Goal: Information Seeking & Learning: Learn about a topic

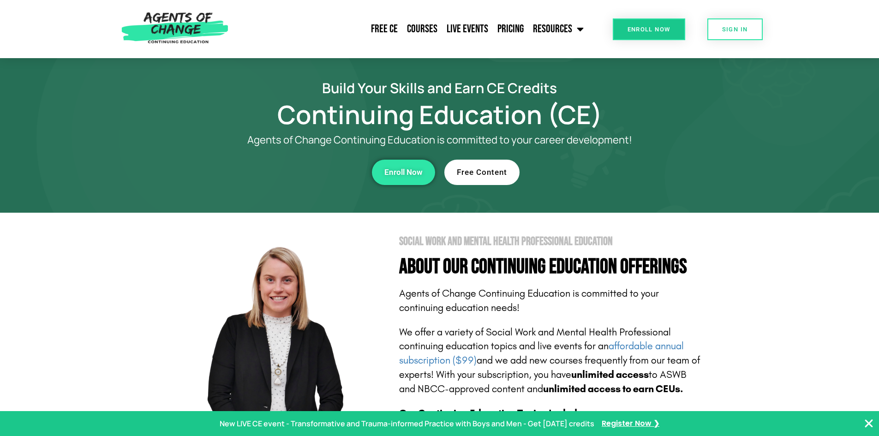
click at [469, 177] on link "Free Content" at bounding box center [481, 172] width 75 height 25
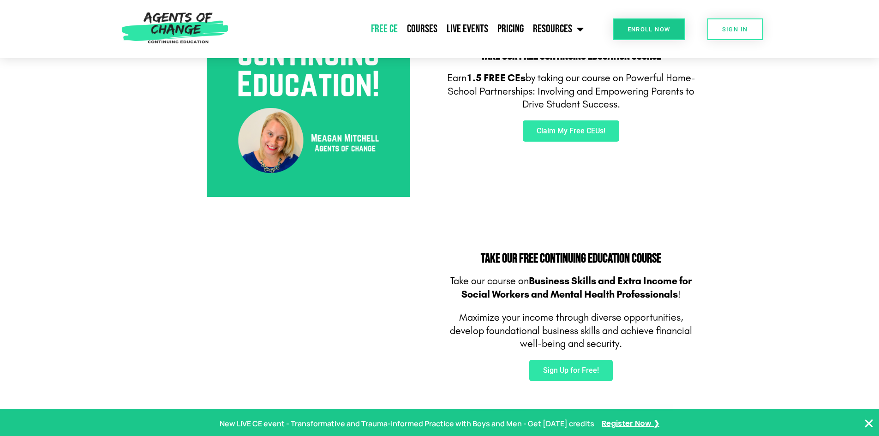
scroll to position [461, 0]
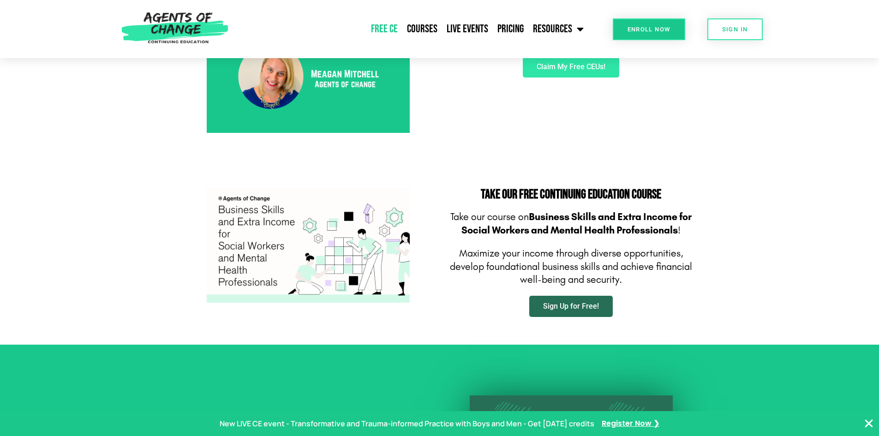
click at [551, 304] on span "Sign Up for Free!" at bounding box center [571, 306] width 56 height 7
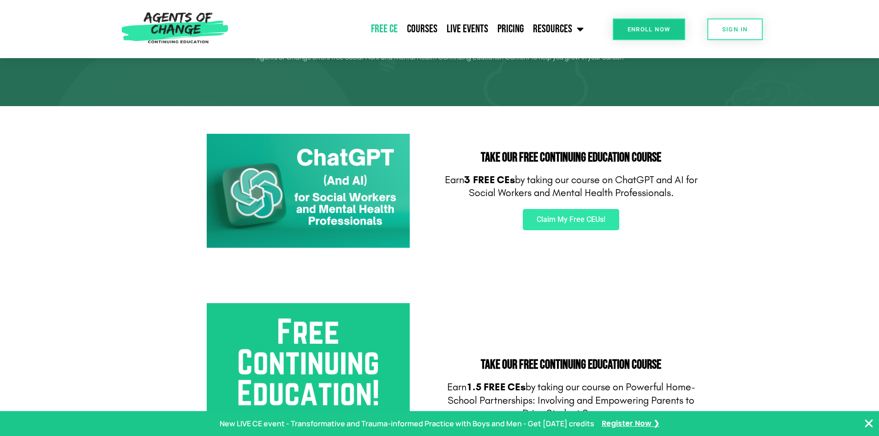
scroll to position [0, 0]
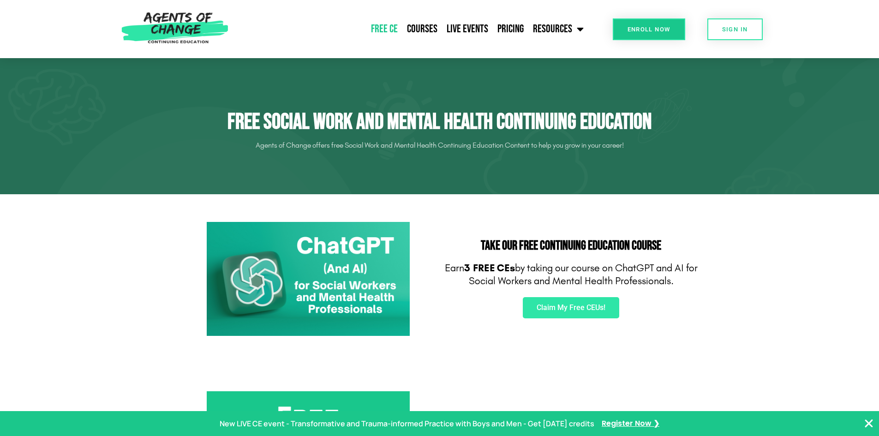
click at [388, 28] on link "Free CE" at bounding box center [384, 29] width 36 height 23
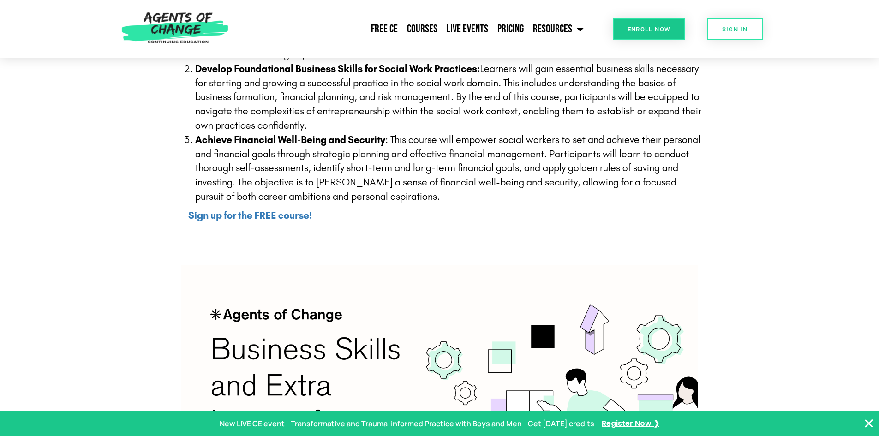
scroll to position [323, 0]
click at [294, 219] on b "Sign up for the FREE course!" at bounding box center [250, 215] width 124 height 12
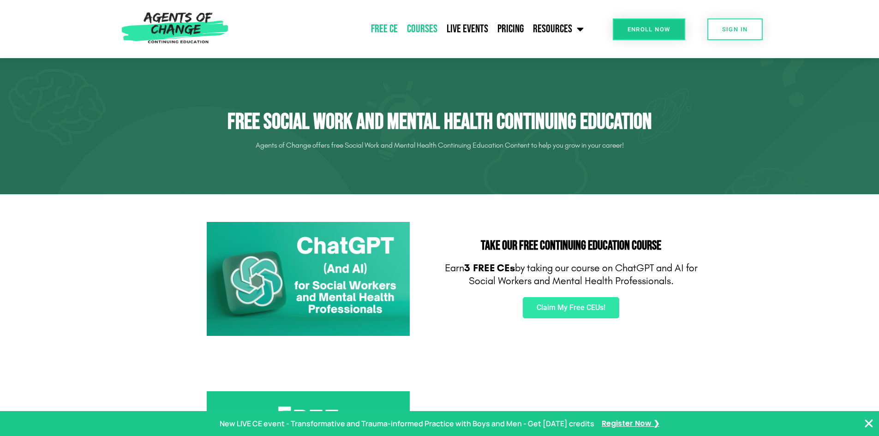
click at [419, 28] on link "Courses" at bounding box center [422, 29] width 40 height 23
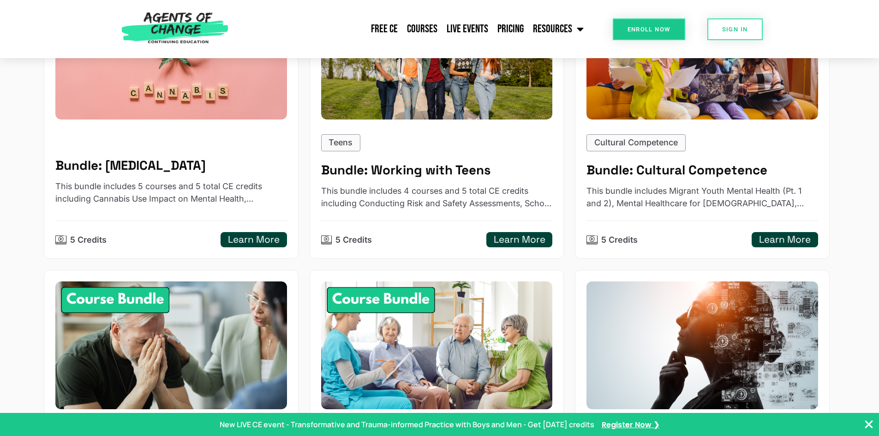
scroll to position [830, 0]
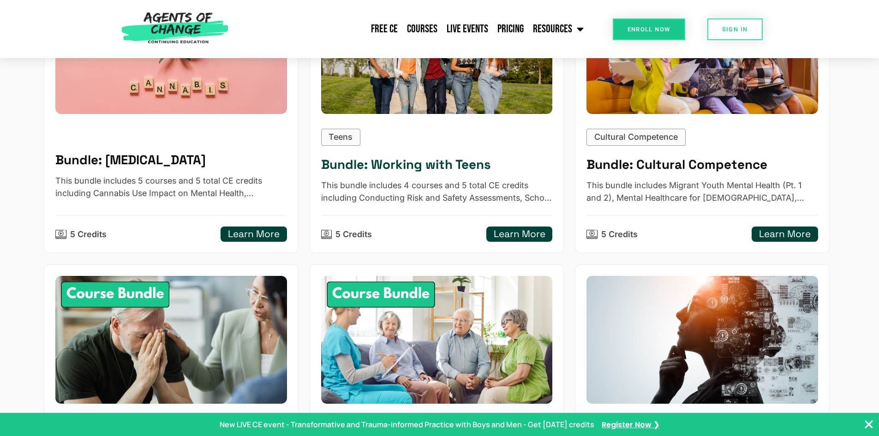
click at [431, 167] on h5 "Bundle: Working with Teens" at bounding box center [437, 164] width 232 height 15
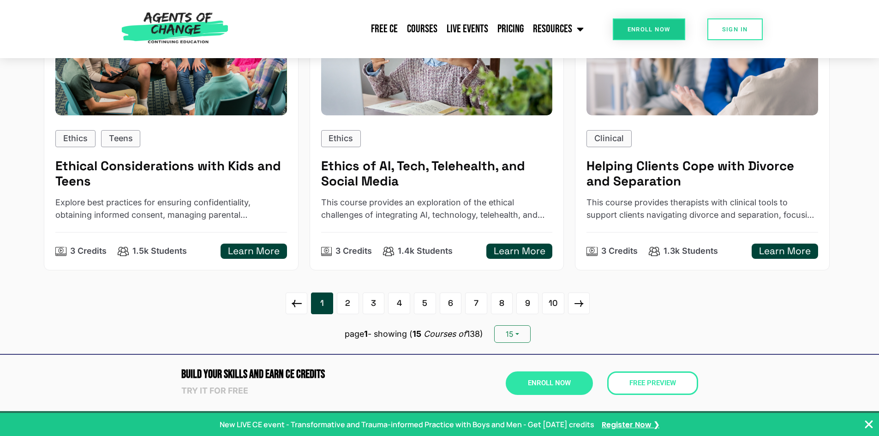
scroll to position [1430, 0]
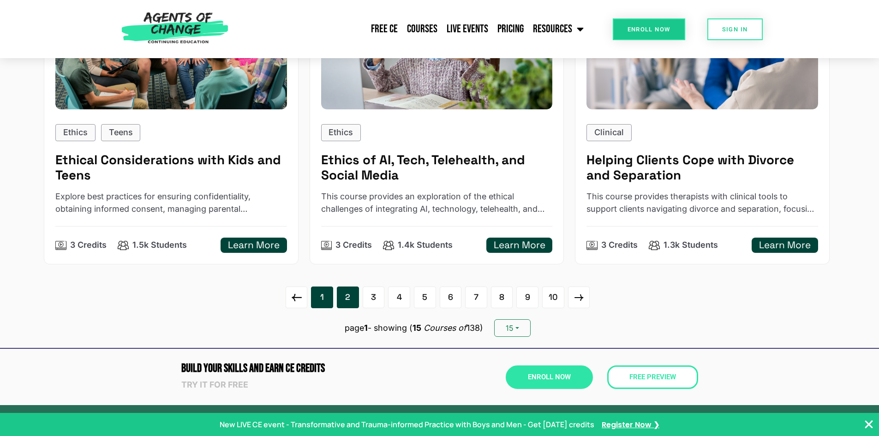
click at [343, 296] on link "2" at bounding box center [348, 297] width 22 height 22
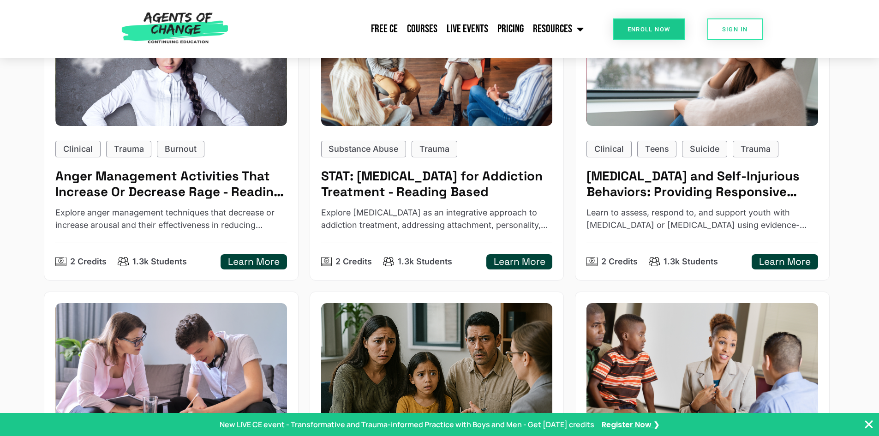
scroll to position [1061, 0]
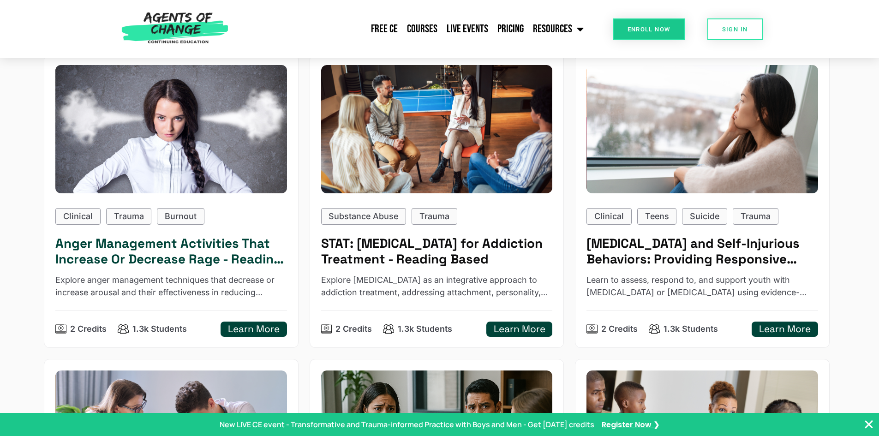
click at [255, 254] on h5 "Anger Management Activities That Increase Or Decrease Rage - Reading Based" at bounding box center [171, 251] width 232 height 31
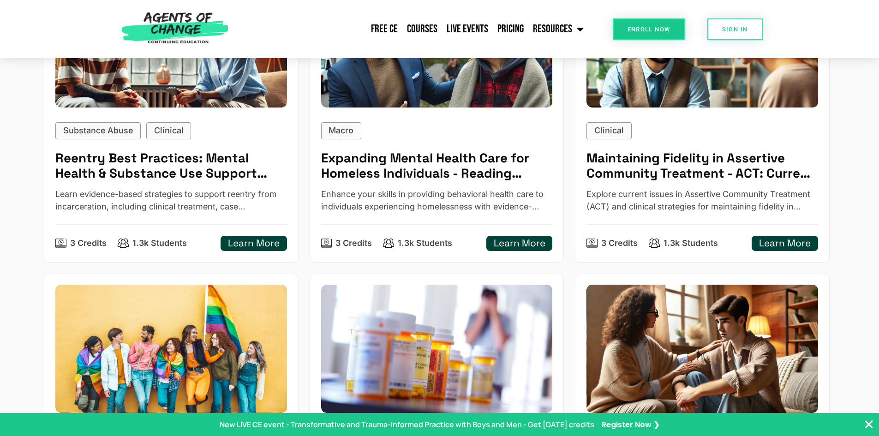
scroll to position [0, 0]
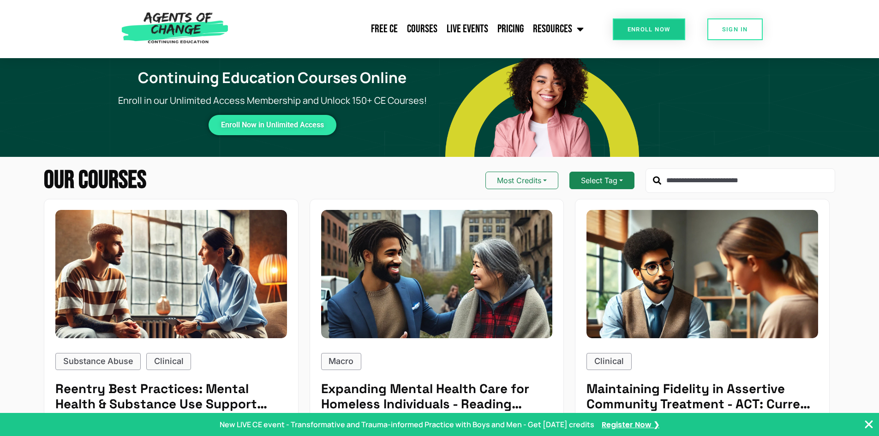
click at [579, 184] on button "Select Tag" at bounding box center [601, 181] width 65 height 18
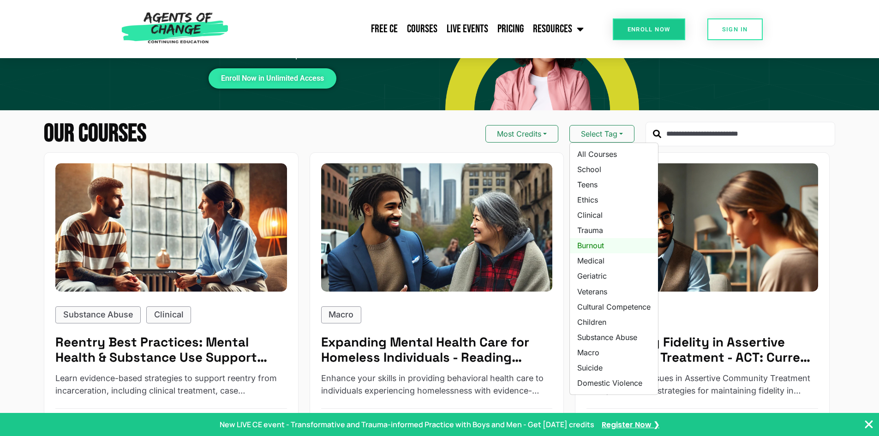
scroll to position [92, 0]
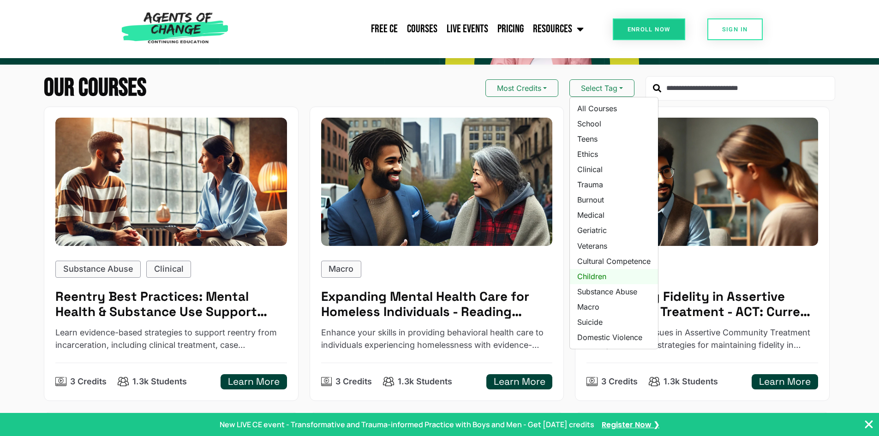
click at [597, 280] on link "Children" at bounding box center [614, 276] width 88 height 15
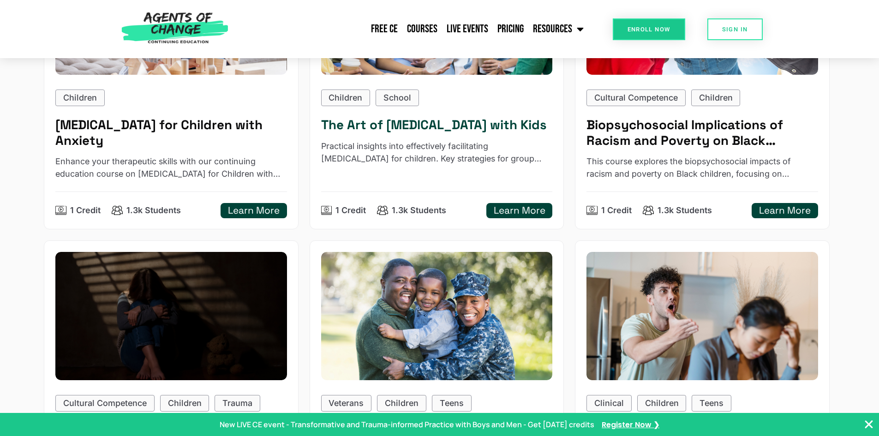
scroll to position [1200, 0]
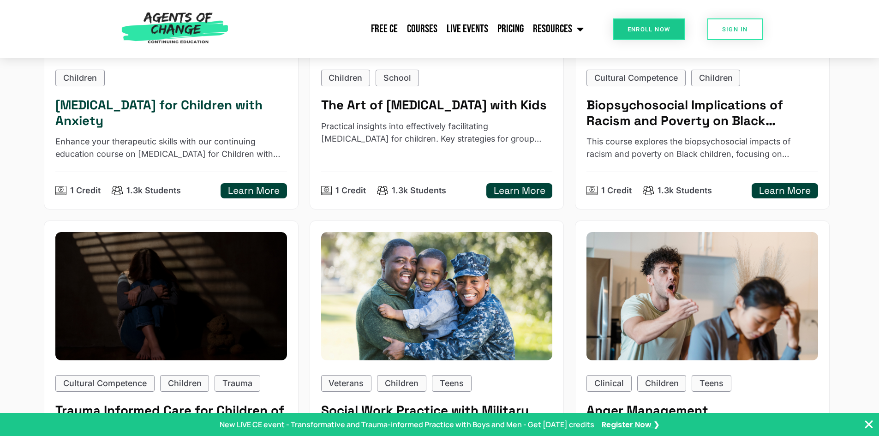
click at [228, 119] on h5 "[MEDICAL_DATA] for Children with Anxiety" at bounding box center [171, 112] width 232 height 31
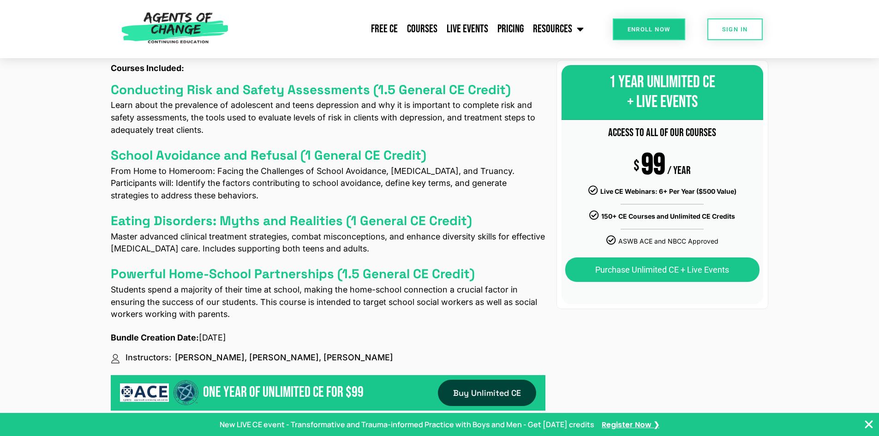
scroll to position [554, 0]
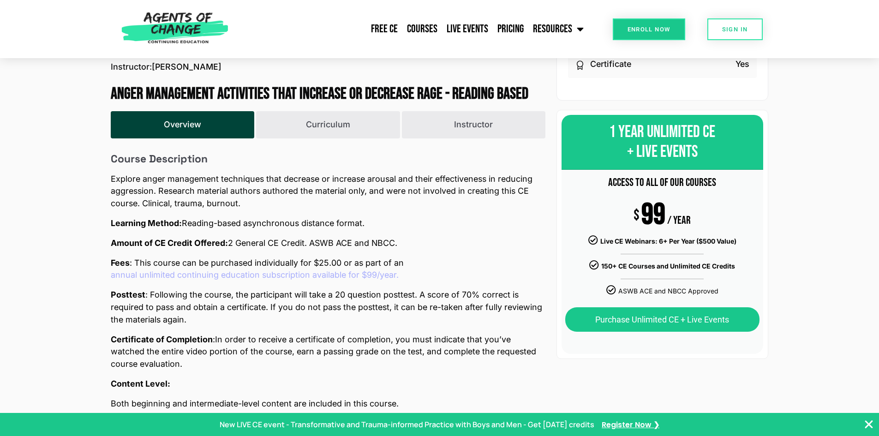
scroll to position [323, 0]
